Goal: Information Seeking & Learning: Learn about a topic

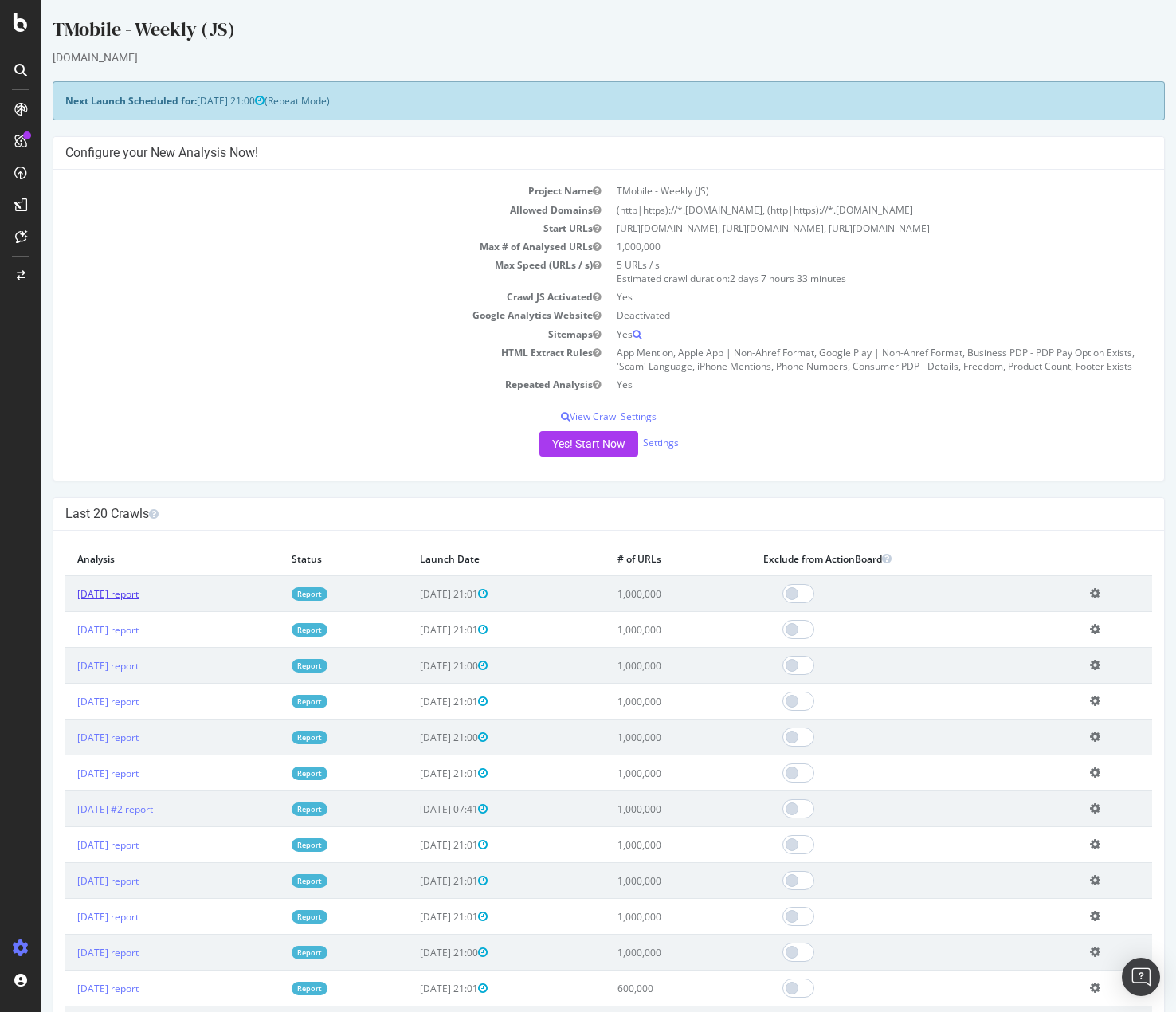
click at [138, 596] on link "[DATE] report" at bounding box center [107, 594] width 62 height 13
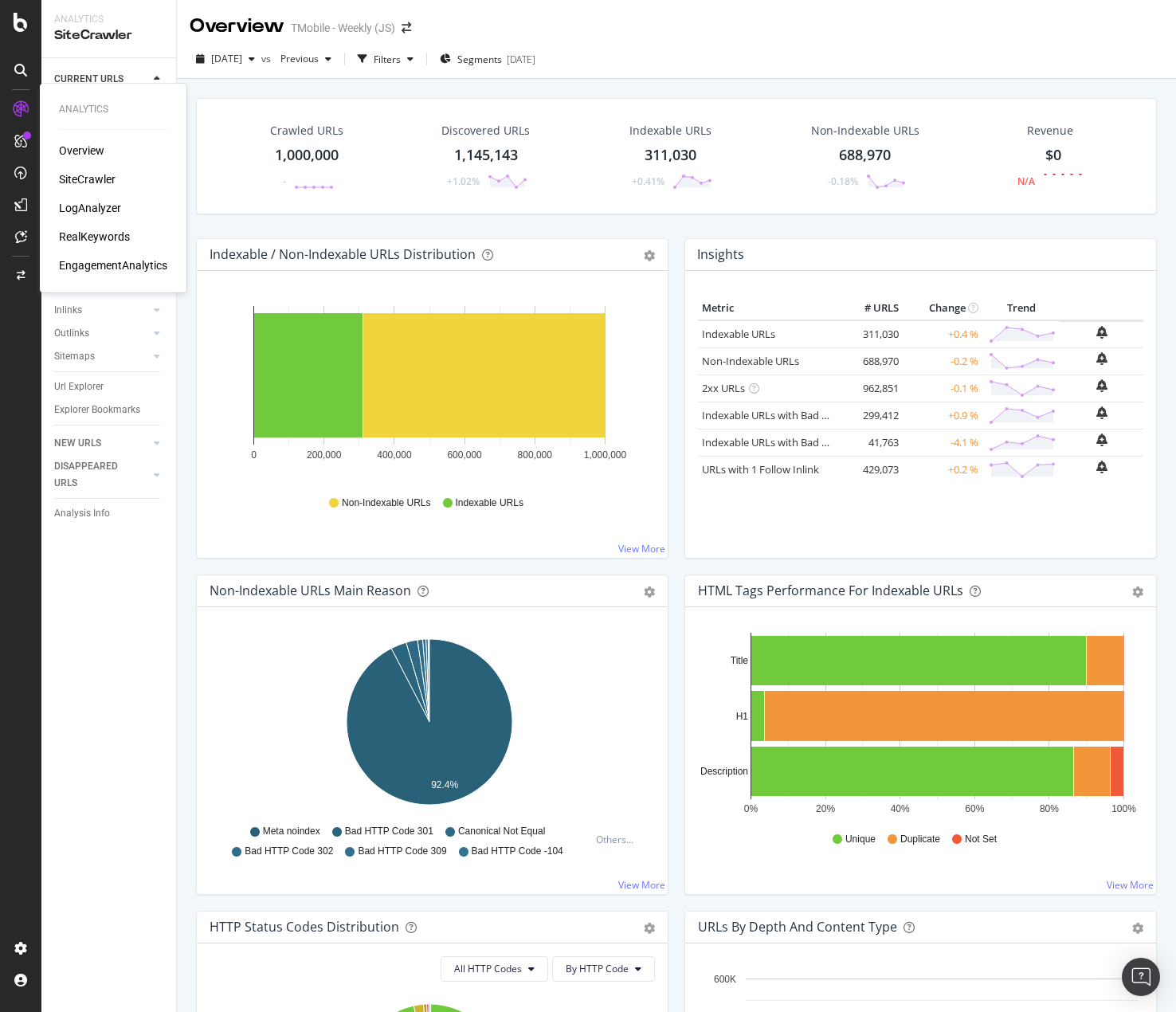
click at [105, 210] on div "LogAnalyzer" at bounding box center [90, 208] width 63 height 16
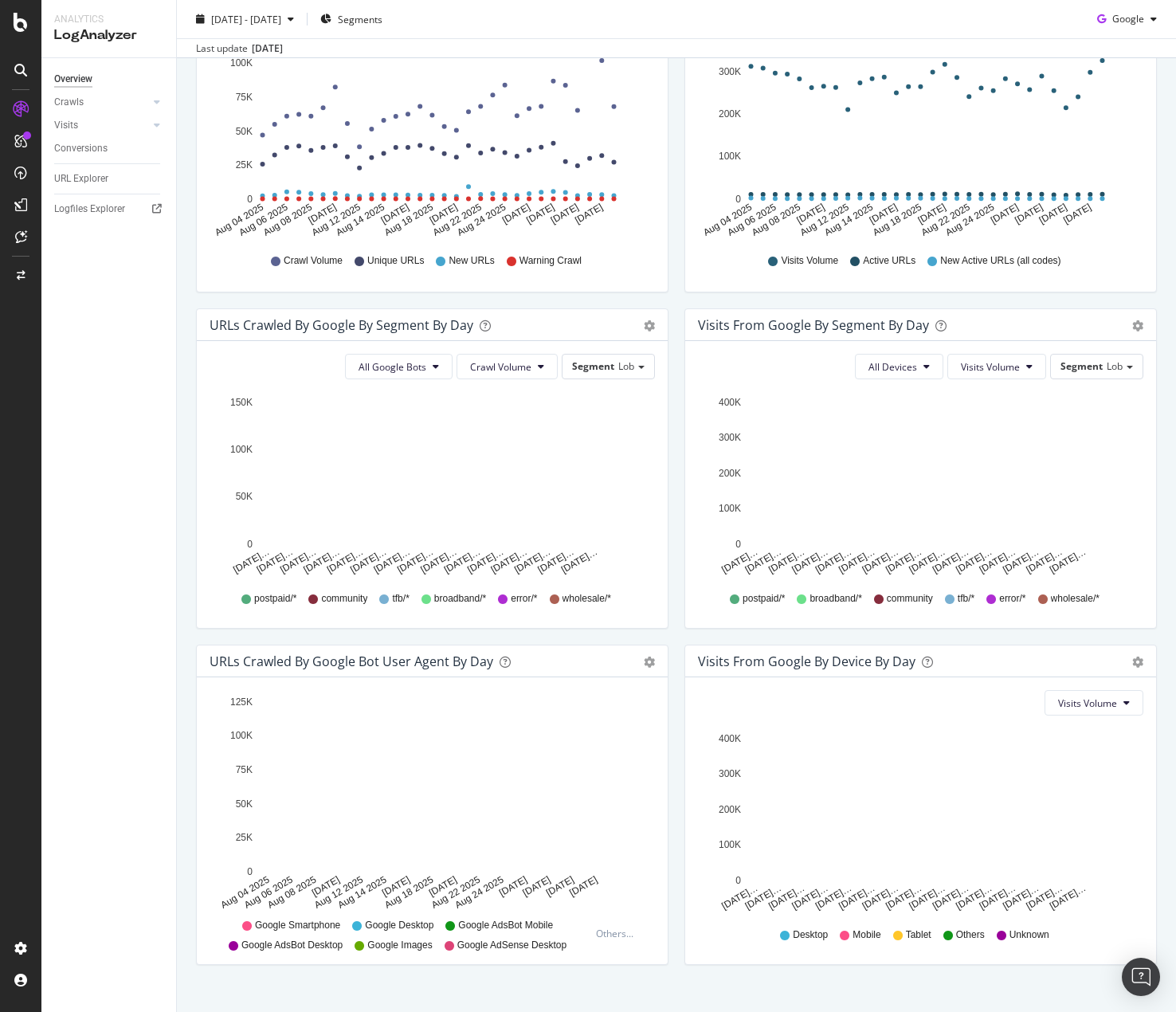
scroll to position [176, 0]
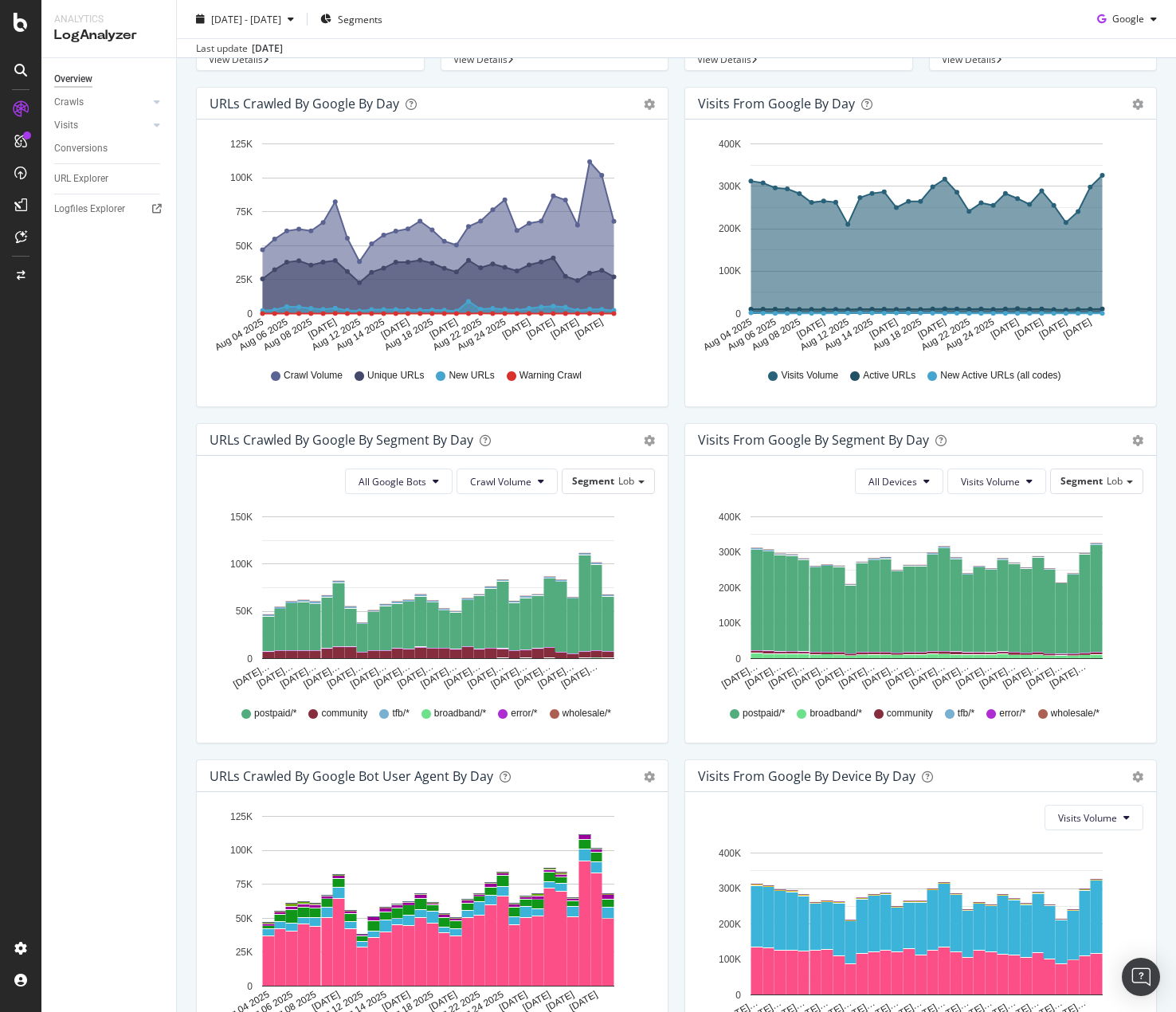
click at [676, 414] on div "Visits from Google by day Area Table Hold CTRL while clicking to filter the rep…" at bounding box center [920, 255] width 488 height 336
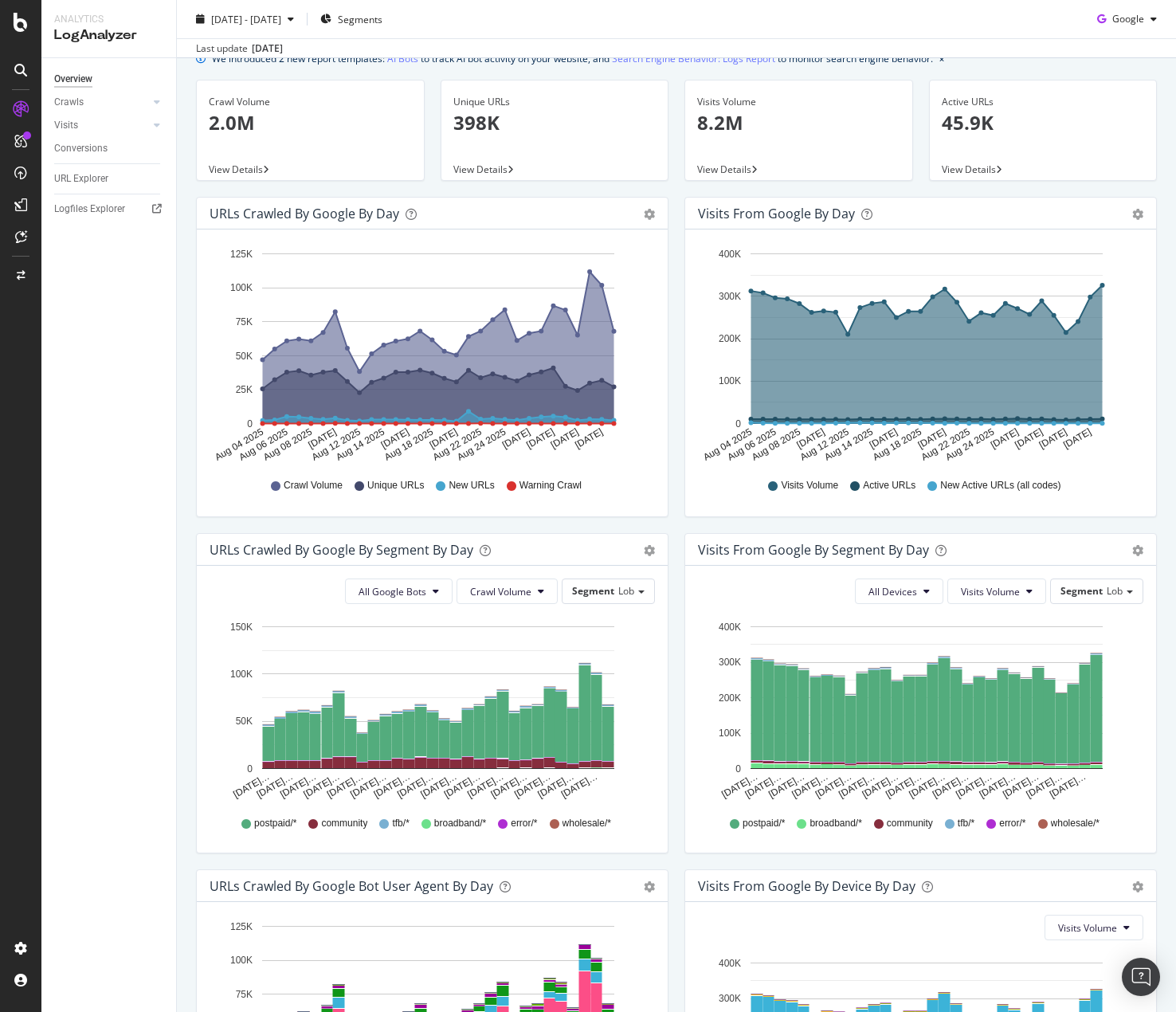
scroll to position [0, 0]
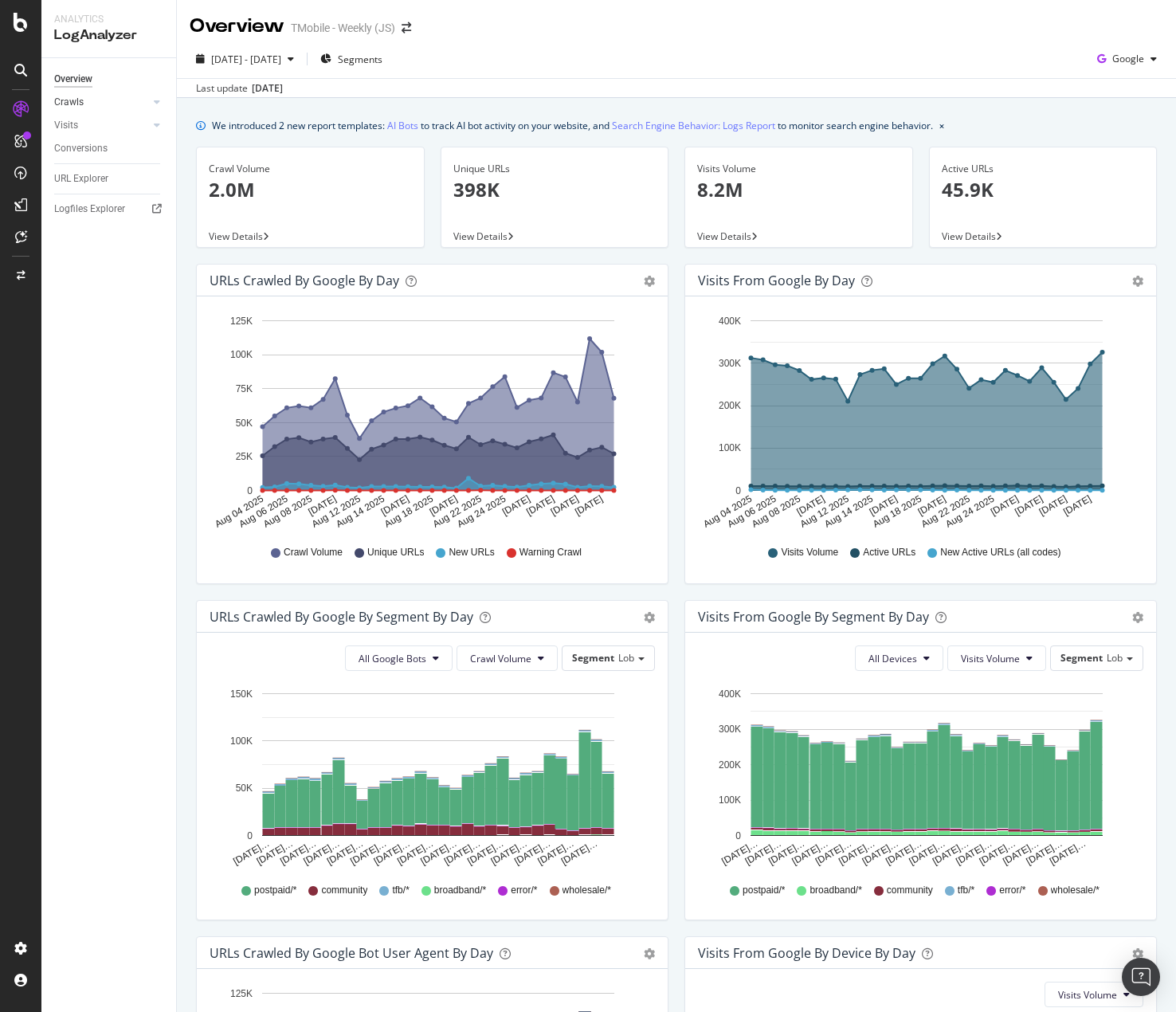
click at [140, 104] on div at bounding box center [140, 101] width 16 height 16
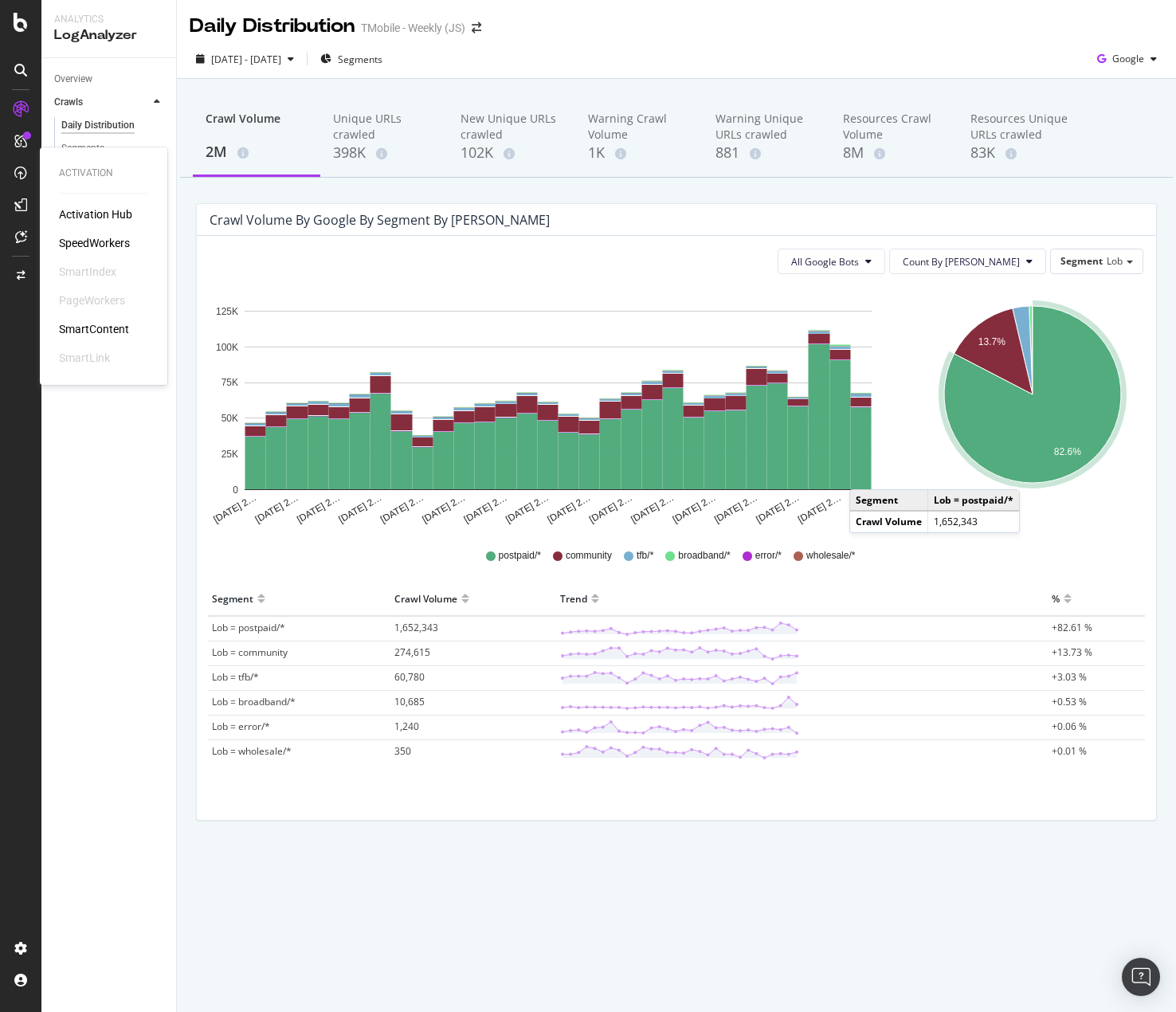
click at [87, 236] on div "SpeedWorkers" at bounding box center [94, 243] width 71 height 16
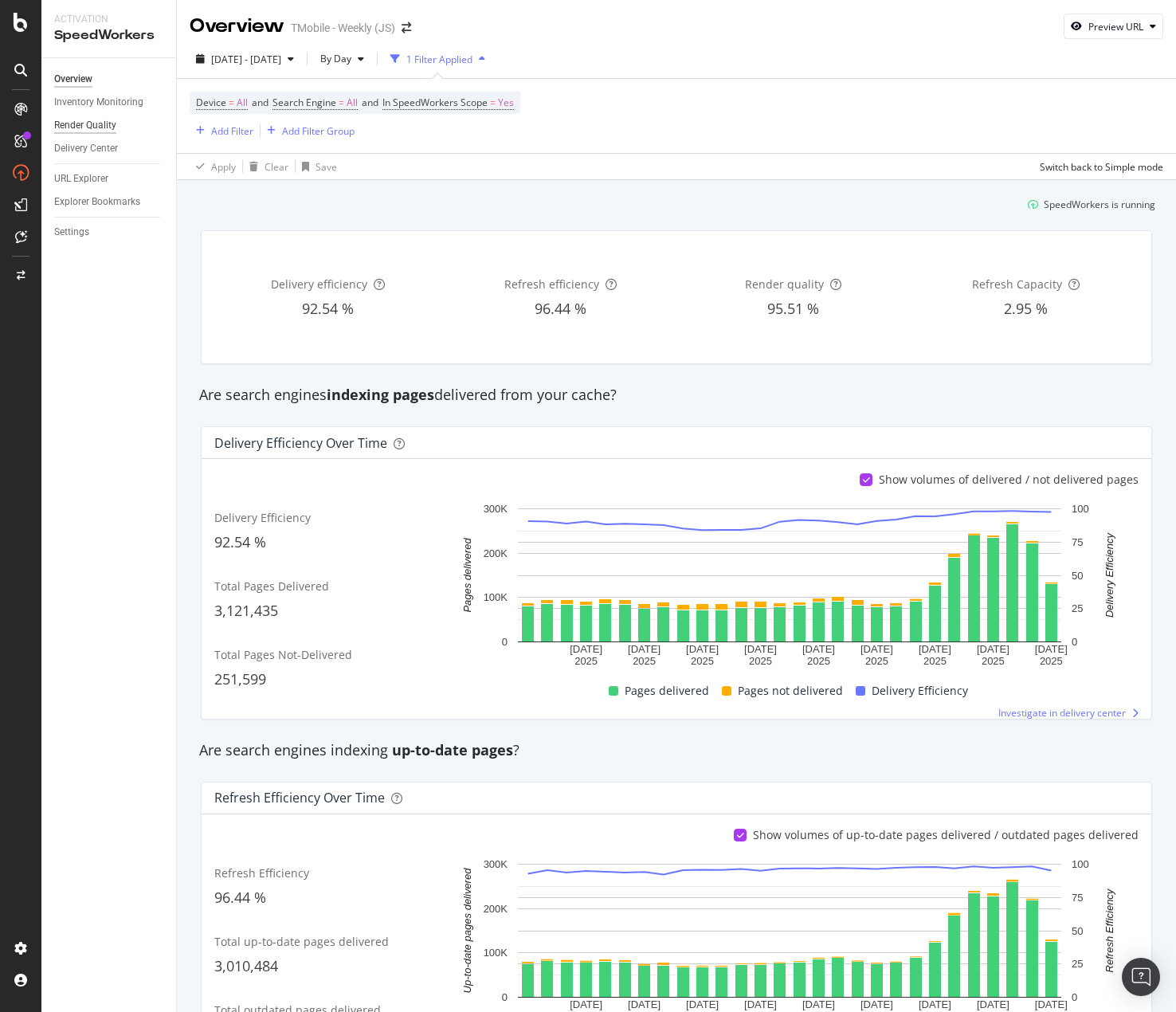
click at [96, 131] on div "Render Quality" at bounding box center [85, 125] width 63 height 17
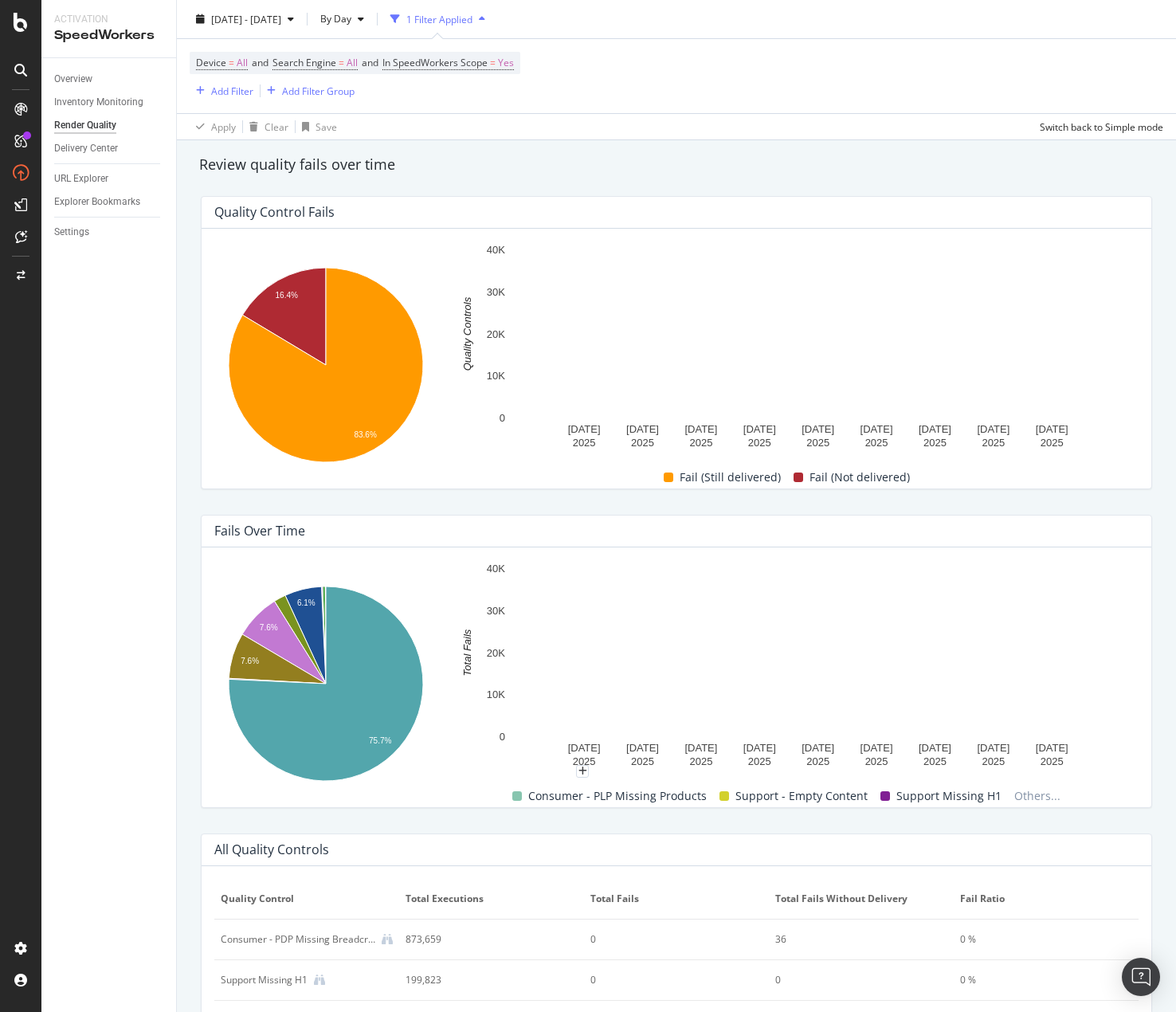
scroll to position [201, 0]
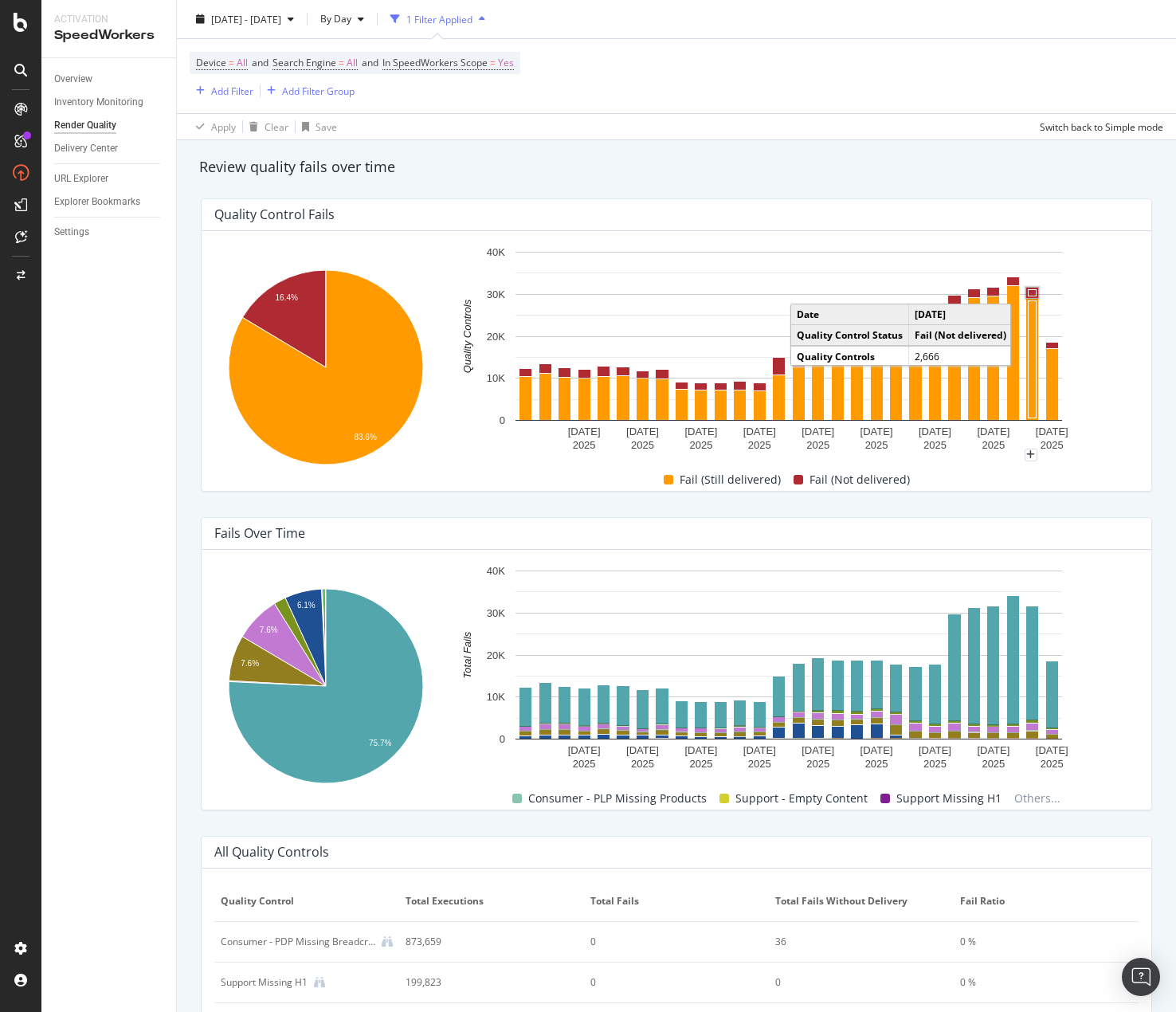
click at [1026, 288] on rect "A chart." at bounding box center [1032, 292] width 12 height 10
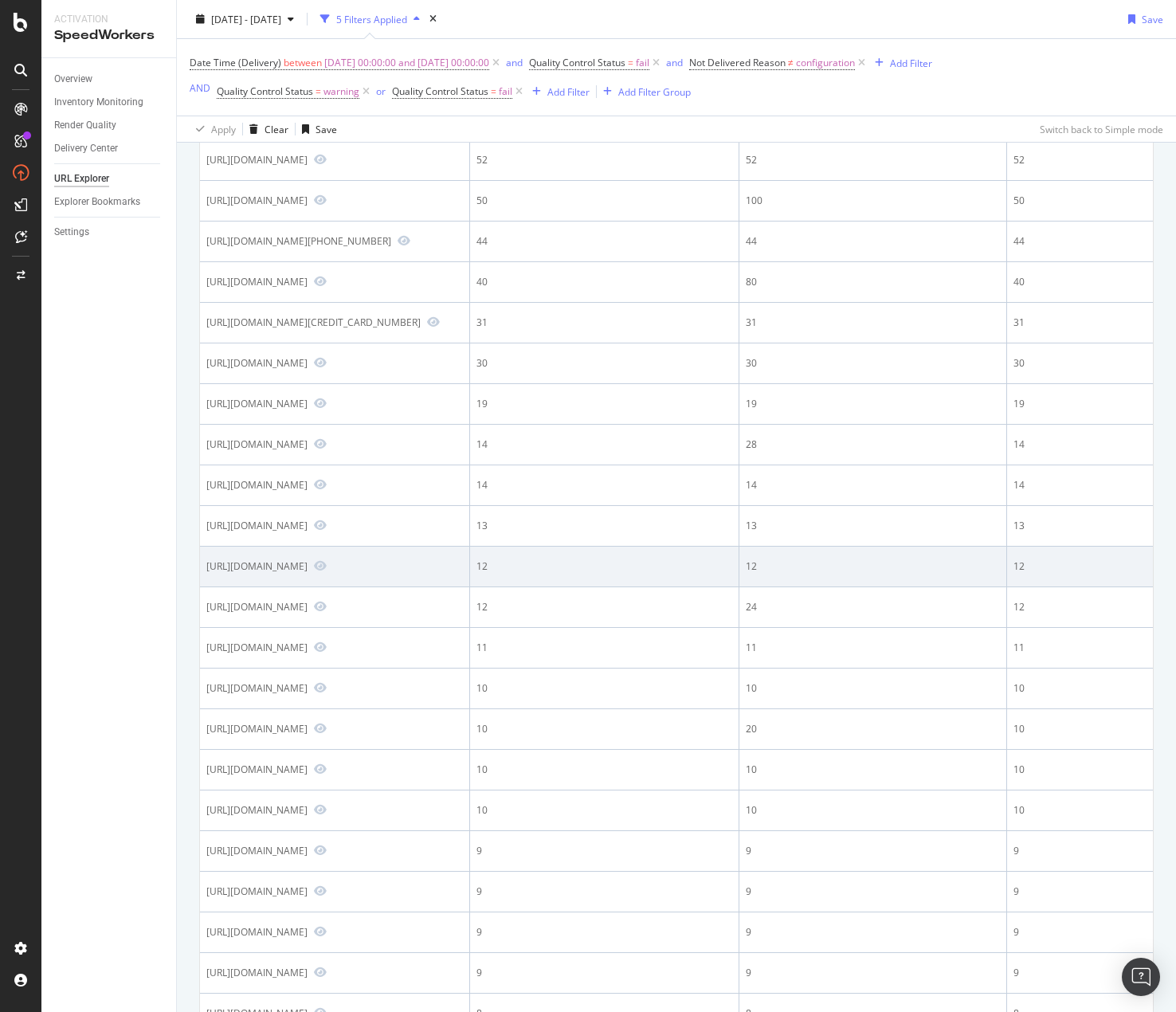
scroll to position [232, 0]
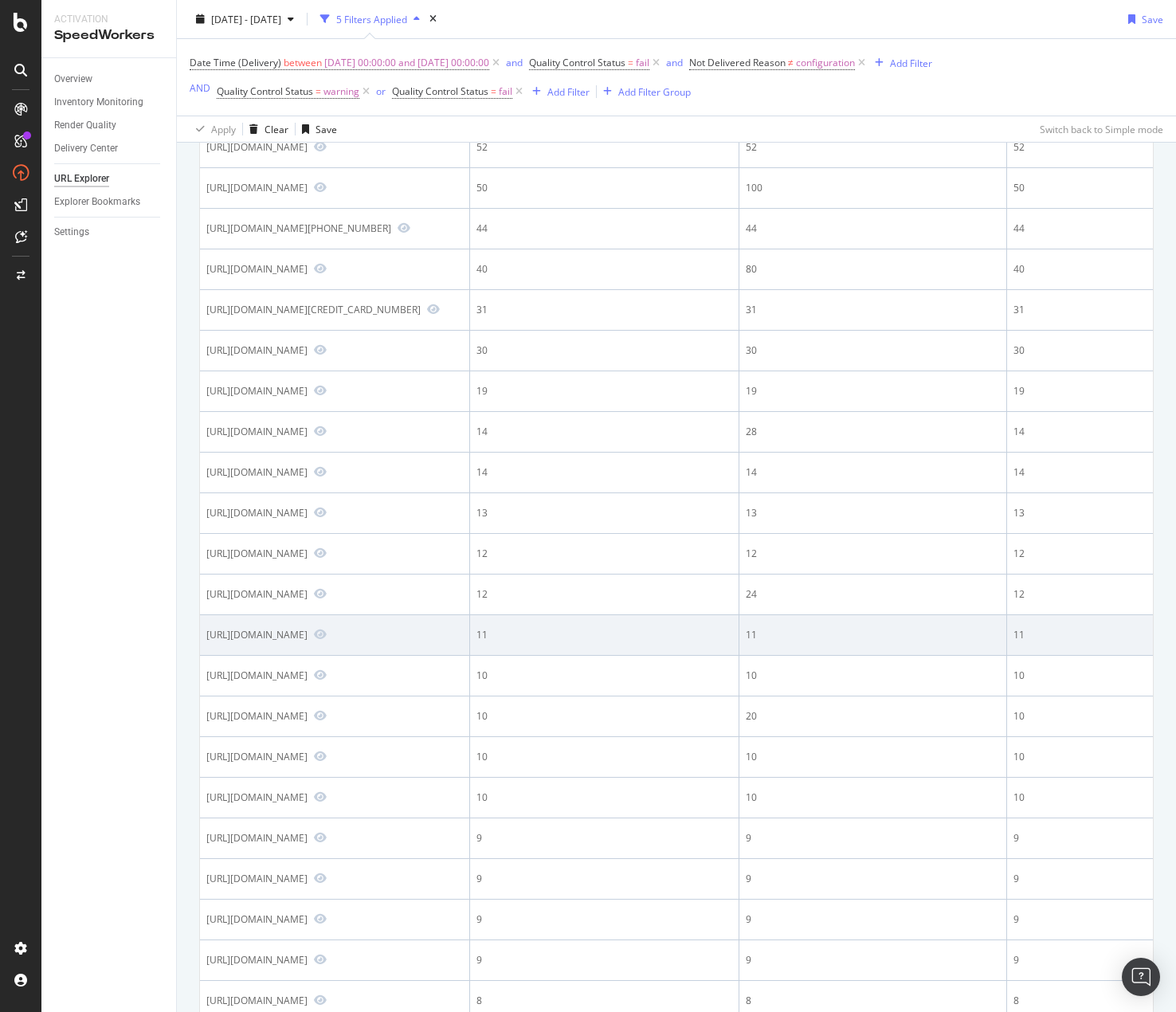
click at [307, 641] on div "[URL][DOMAIN_NAME]" at bounding box center [257, 635] width 101 height 13
